Goal: Information Seeking & Learning: Understand process/instructions

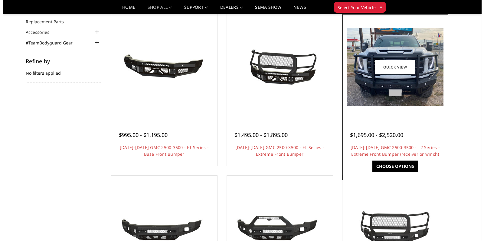
scroll to position [61, 0]
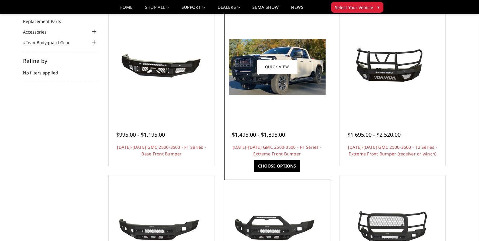
click at [265, 134] on span "$1,495.00 - $1,895.00" at bounding box center [258, 134] width 53 height 7
click at [283, 72] on link "Quick view" at bounding box center [277, 67] width 41 height 14
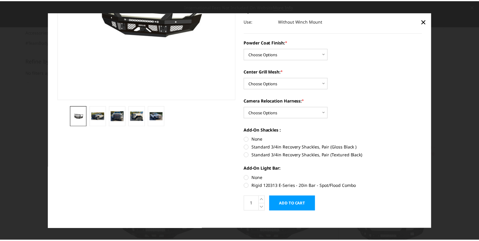
scroll to position [110, 0]
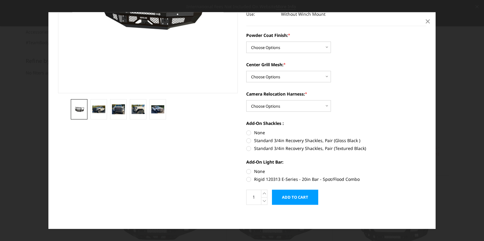
click at [428, 21] on span "×" at bounding box center [427, 21] width 5 height 13
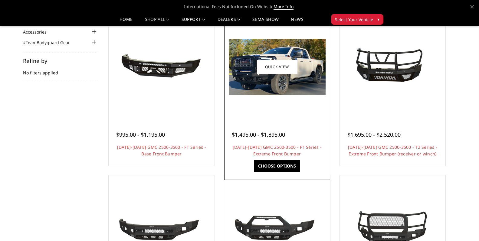
click at [283, 137] on span "$1,495.00 - $1,895.00" at bounding box center [258, 134] width 53 height 7
click at [280, 157] on link "[DATE]-[DATE] GMC 2500-3500 - FT Series - Extreme Front Bumper" at bounding box center [277, 150] width 89 height 12
click at [276, 167] on link "Choose Options" at bounding box center [277, 166] width 46 height 12
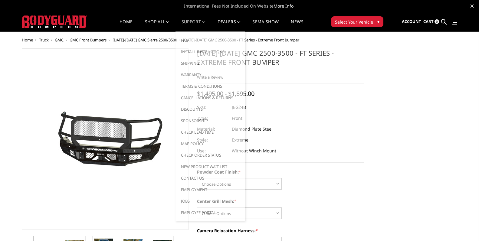
click at [194, 23] on link "Support" at bounding box center [194, 26] width 24 height 12
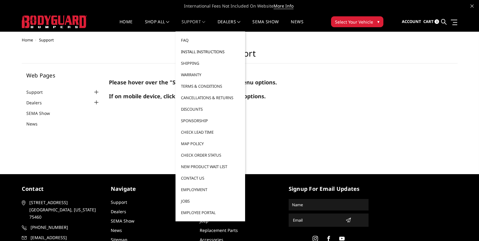
click at [205, 53] on link "Install Instructions" at bounding box center [210, 52] width 65 height 12
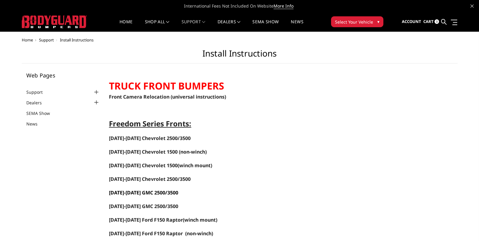
click at [132, 194] on link "2024-2025 GMC 2500/3500" at bounding box center [143, 193] width 69 height 7
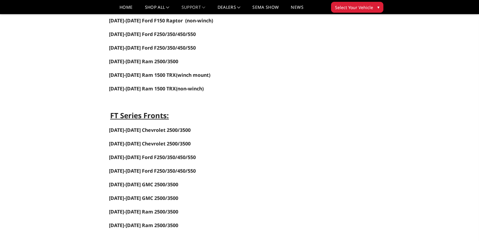
scroll to position [212, 0]
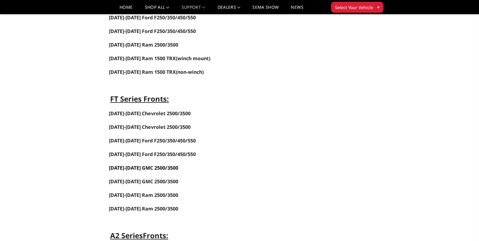
click at [148, 168] on link "2024-2025 GMC 2500/3500" at bounding box center [143, 168] width 69 height 7
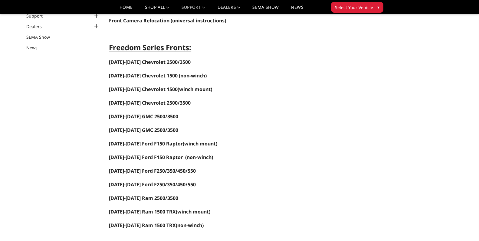
scroll to position [0, 0]
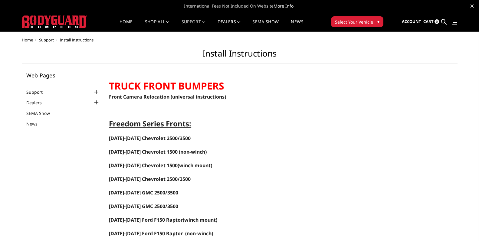
click at [42, 94] on link "Support" at bounding box center [38, 92] width 24 height 6
